Goal: Information Seeking & Learning: Learn about a topic

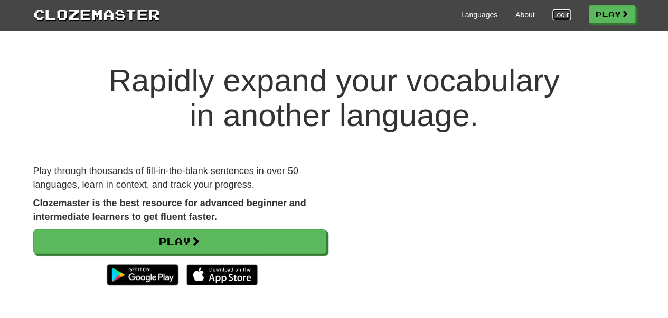
click at [553, 15] on link "Login" at bounding box center [561, 15] width 18 height 11
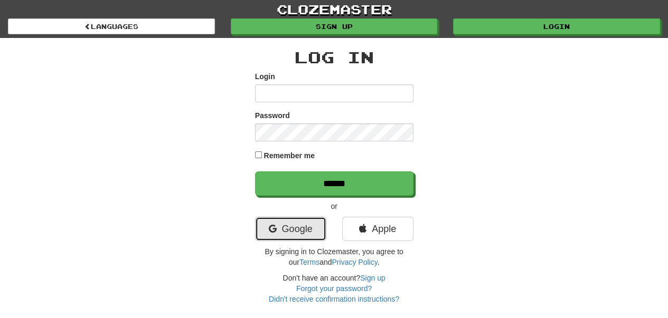
click at [297, 226] on link "Google" at bounding box center [290, 229] width 71 height 24
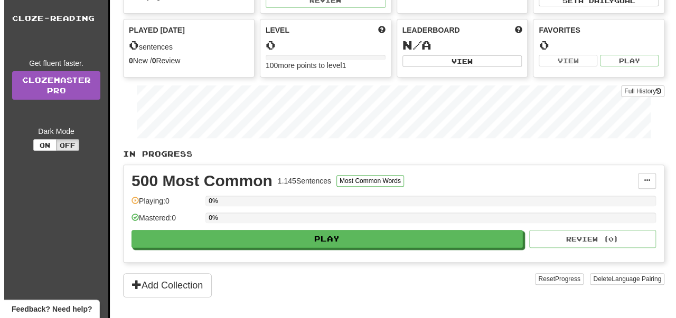
scroll to position [176, 0]
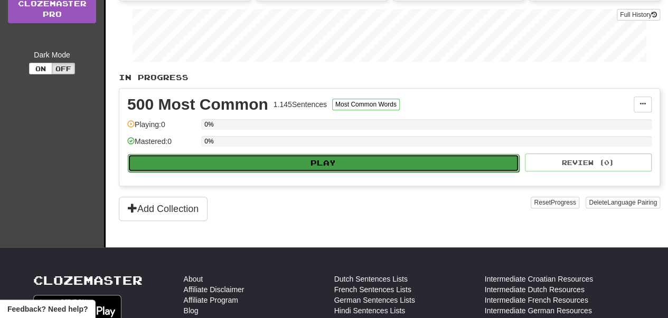
click at [287, 155] on button "Play" at bounding box center [323, 163] width 391 height 18
select select "**"
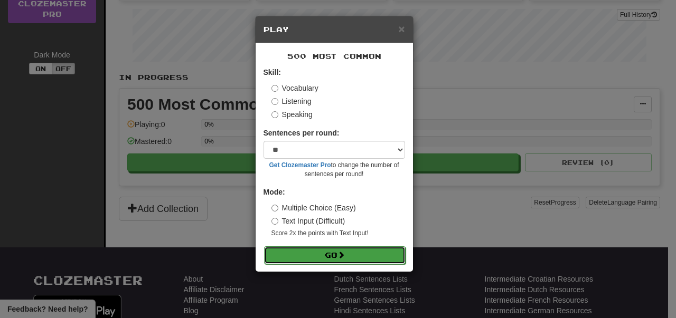
click at [337, 258] on button "Go" at bounding box center [335, 256] width 142 height 18
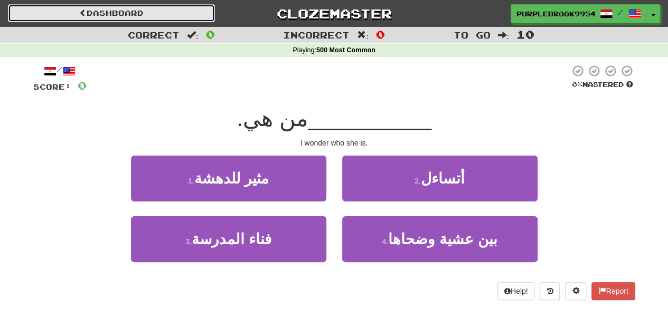
click at [52, 16] on link "Dashboard" at bounding box center [111, 13] width 207 height 18
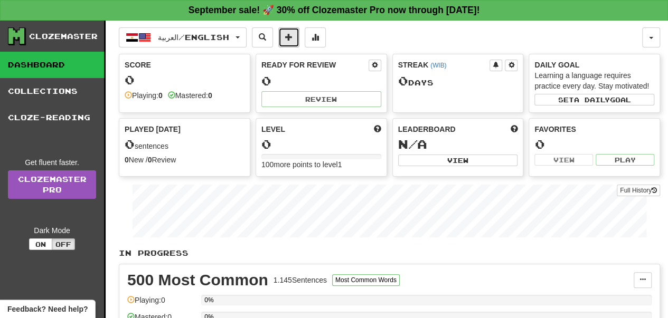
click at [293, 37] on span at bounding box center [288, 36] width 7 height 7
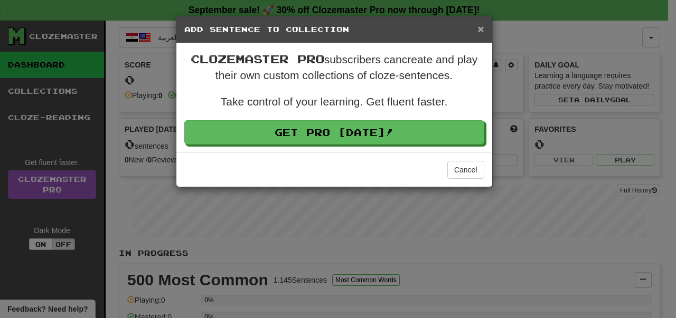
click at [482, 33] on span "×" at bounding box center [480, 29] width 6 height 12
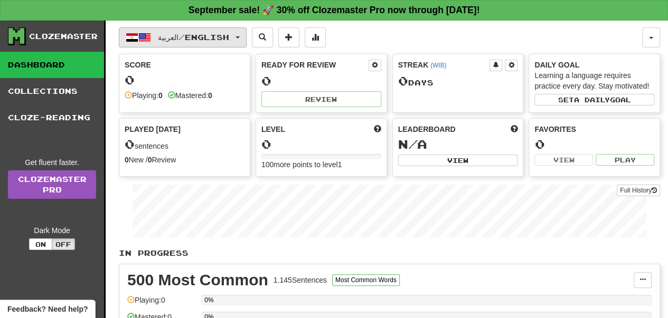
click at [213, 35] on span "العربية / English" at bounding box center [193, 37] width 71 height 9
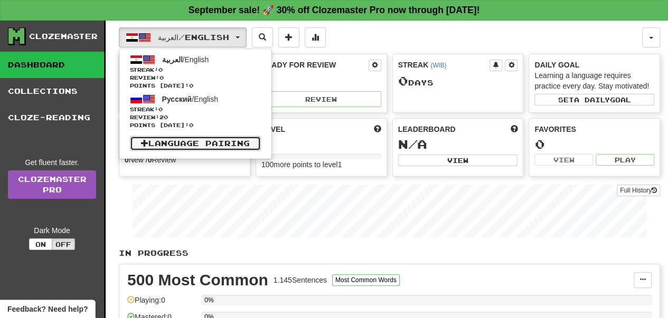
click at [143, 144] on span at bounding box center [144, 142] width 7 height 7
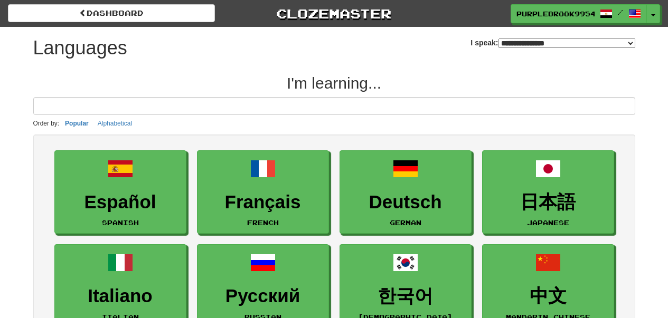
select select "*******"
click at [554, 42] on select "**********" at bounding box center [567, 44] width 137 height 10
click at [302, 78] on h2 "I'm learning..." at bounding box center [334, 82] width 602 height 17
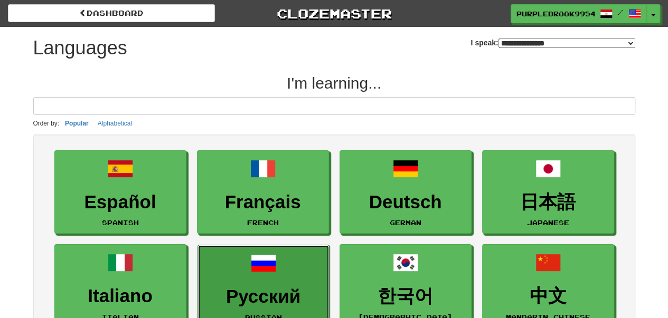
click at [278, 267] on link "Русский Russian" at bounding box center [264, 287] width 132 height 84
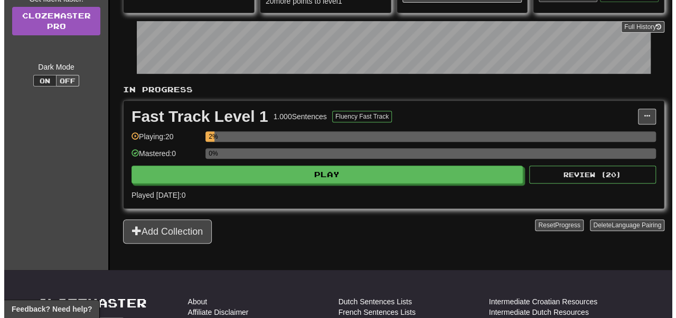
scroll to position [176, 0]
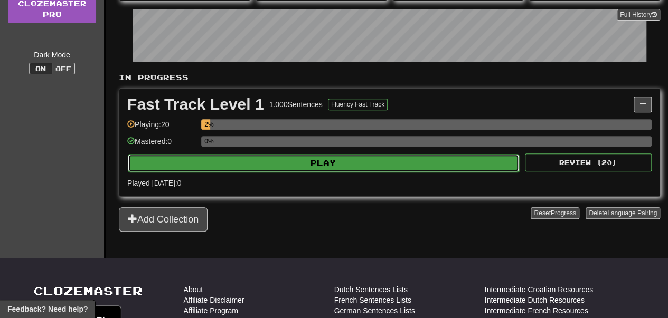
click at [356, 161] on button "Play" at bounding box center [323, 163] width 391 height 18
select select "**"
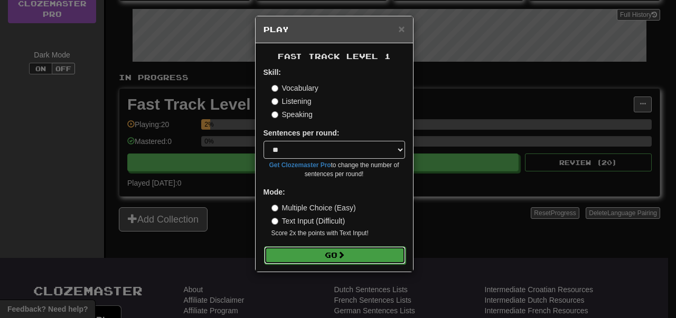
click at [345, 256] on span at bounding box center [340, 254] width 7 height 7
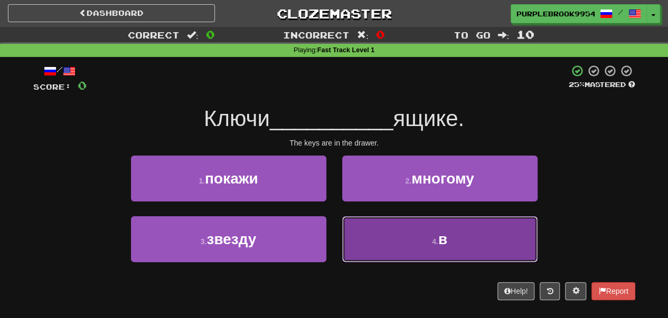
click at [444, 243] on span "в" at bounding box center [442, 239] width 9 height 16
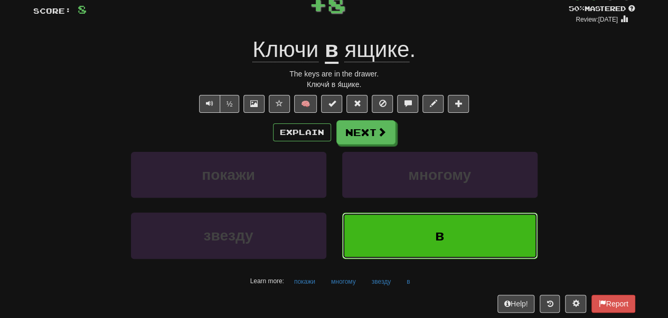
scroll to position [88, 0]
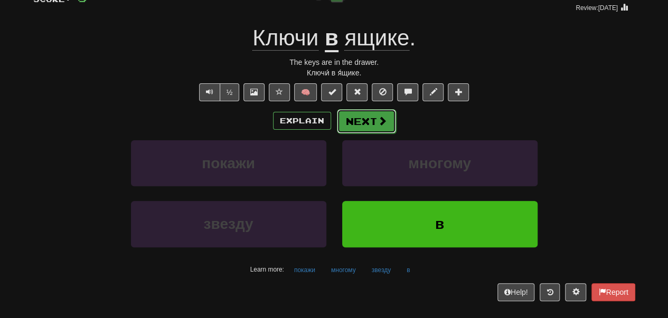
click at [389, 122] on button "Next" at bounding box center [366, 121] width 59 height 24
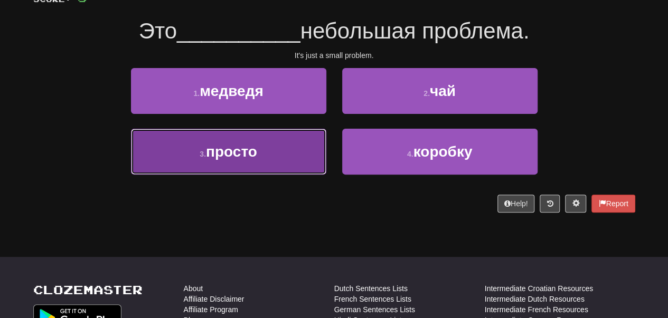
click at [270, 149] on button "3 . просто" at bounding box center [228, 152] width 195 height 46
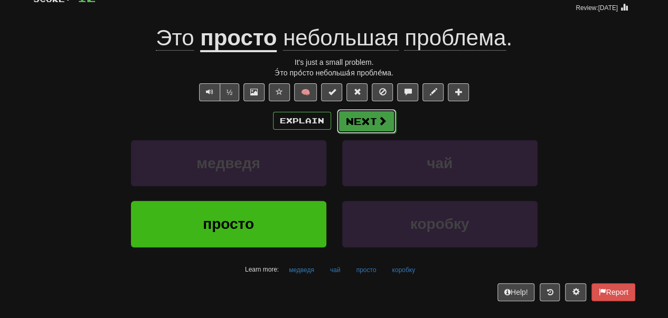
click at [387, 123] on button "Next" at bounding box center [366, 121] width 59 height 24
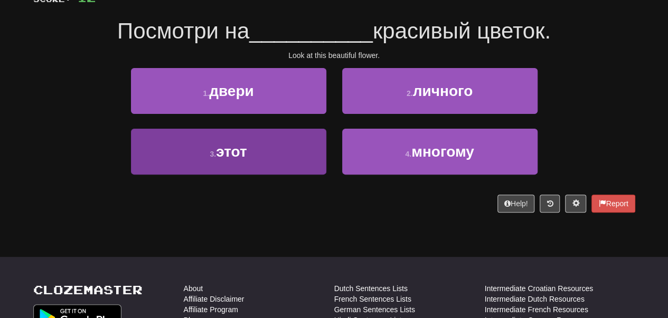
scroll to position [0, 0]
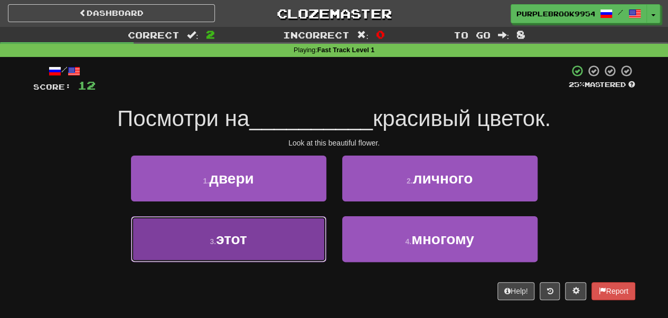
click at [280, 232] on button "3 . этот" at bounding box center [228, 240] width 195 height 46
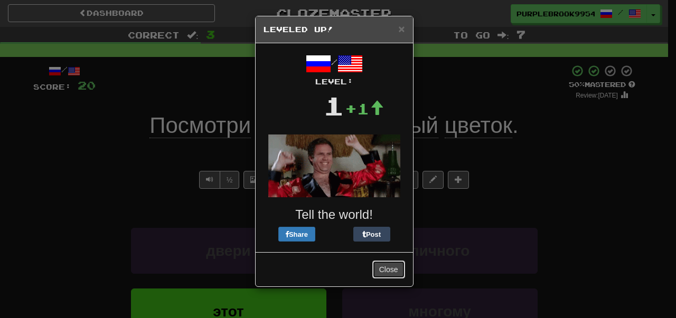
click at [386, 268] on button "Close" at bounding box center [388, 270] width 33 height 18
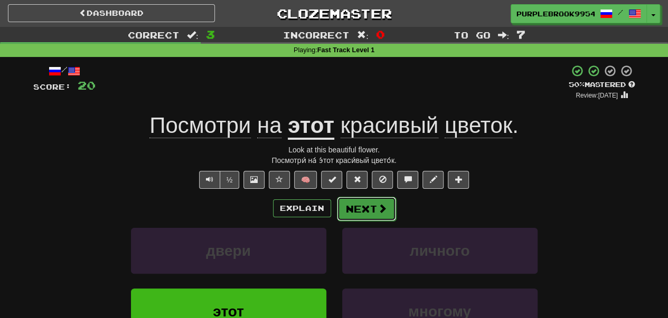
click at [373, 212] on button "Next" at bounding box center [366, 209] width 59 height 24
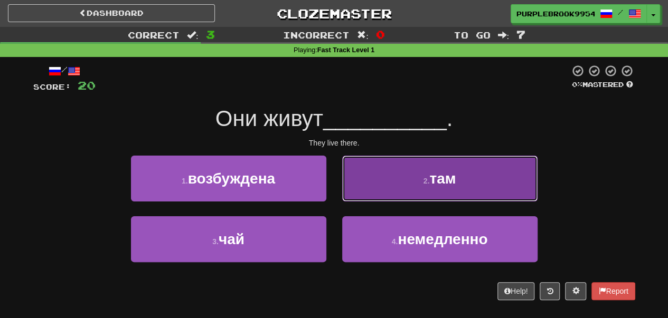
click at [463, 181] on button "2 . там" at bounding box center [439, 179] width 195 height 46
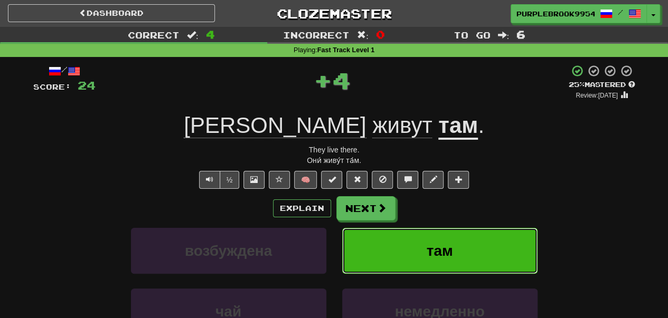
click at [456, 250] on button "там" at bounding box center [439, 251] width 195 height 46
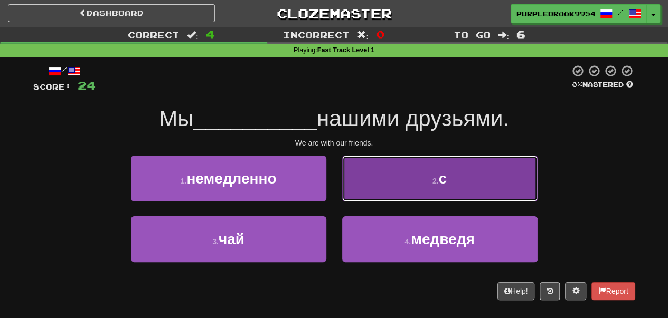
click at [468, 180] on button "2 . с" at bounding box center [439, 179] width 195 height 46
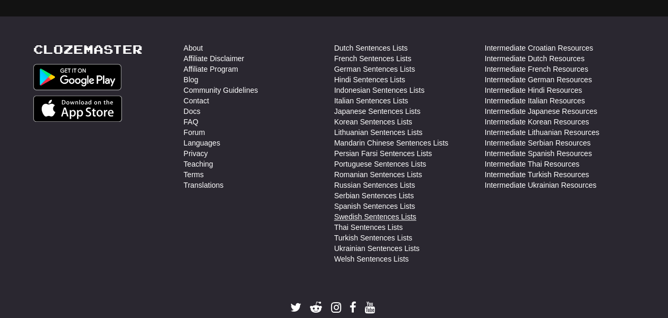
scroll to position [440, 0]
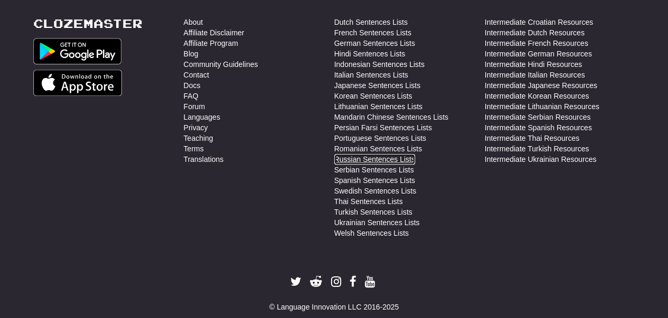
click at [371, 156] on link "Russian Sentences Lists" at bounding box center [374, 159] width 81 height 11
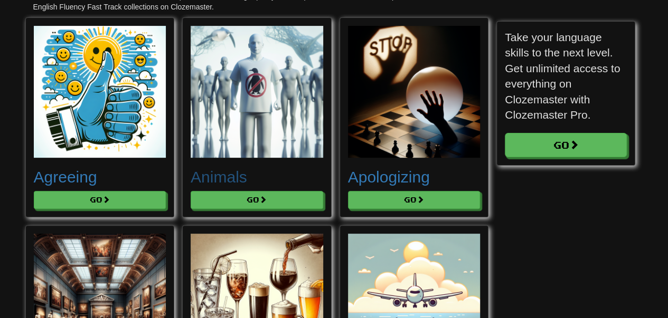
scroll to position [264, 0]
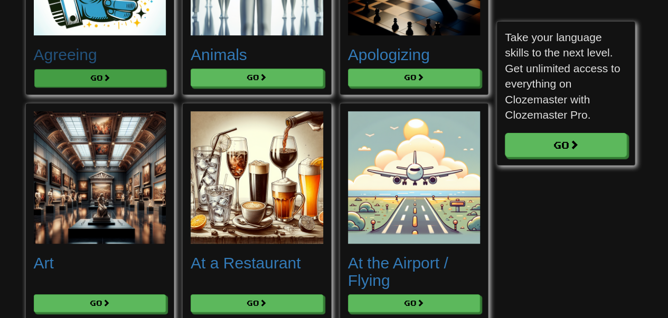
click at [140, 80] on button "Go" at bounding box center [100, 78] width 133 height 18
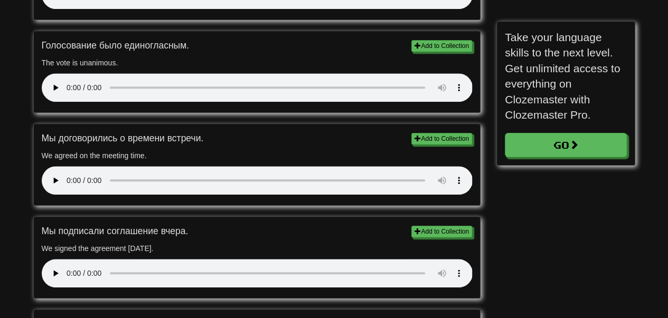
scroll to position [352, 0]
